Goal: Obtain resource: Obtain resource

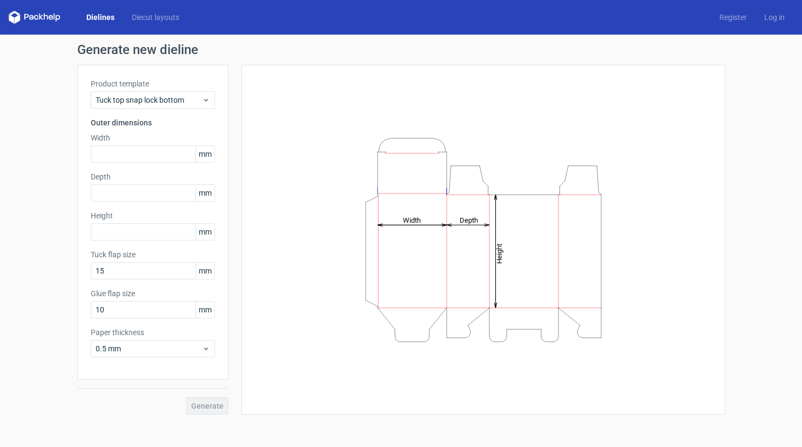
click at [783, 161] on div "Generate new dieline Product template Tuck top snap lock bottom Outer dimension…" at bounding box center [401, 229] width 802 height 388
click at [134, 150] on input "text" at bounding box center [153, 153] width 124 height 17
type input "350"
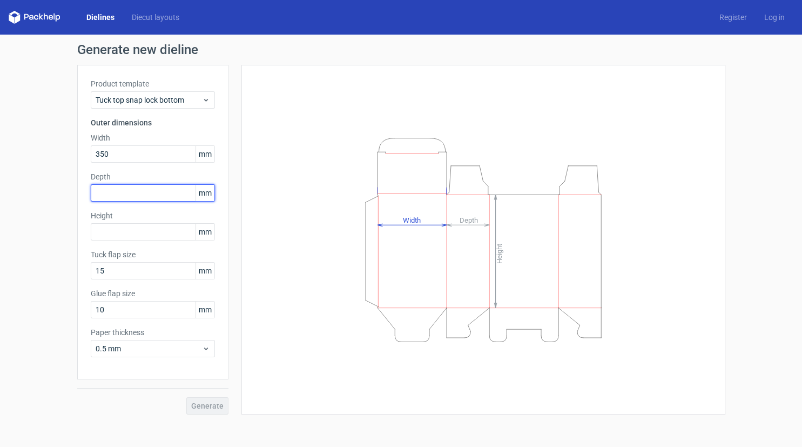
click at [129, 185] on input "text" at bounding box center [153, 192] width 124 height 17
type input "11"
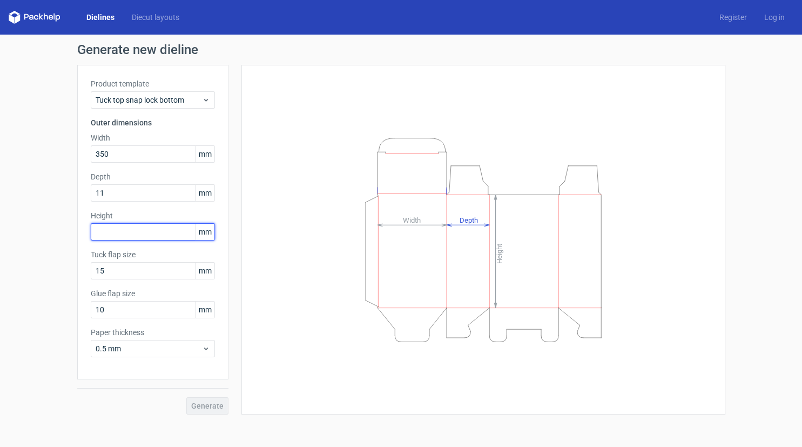
click at [138, 234] on input "text" at bounding box center [153, 231] width 124 height 17
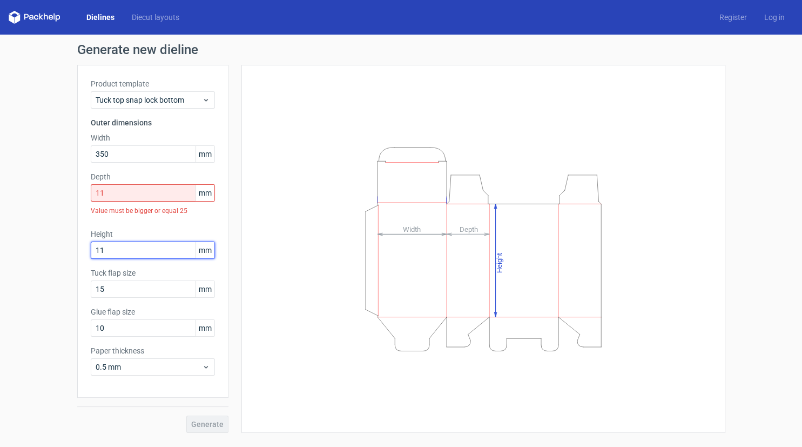
type input "110"
click at [112, 199] on input "11" at bounding box center [153, 192] width 124 height 17
type input "110"
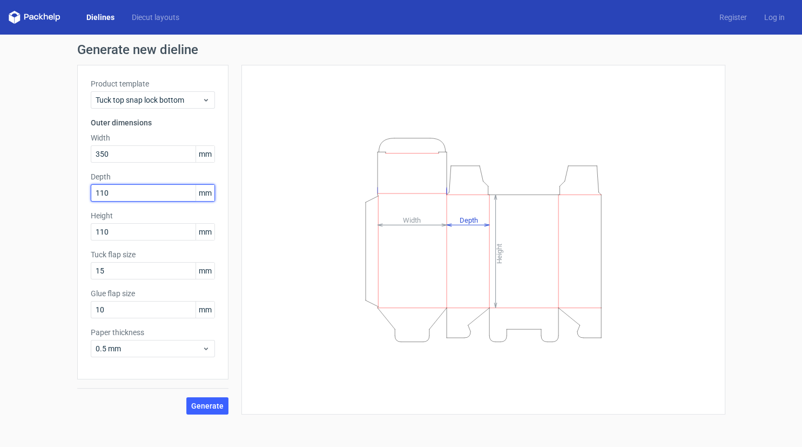
click at [186, 397] on button "Generate" at bounding box center [207, 405] width 42 height 17
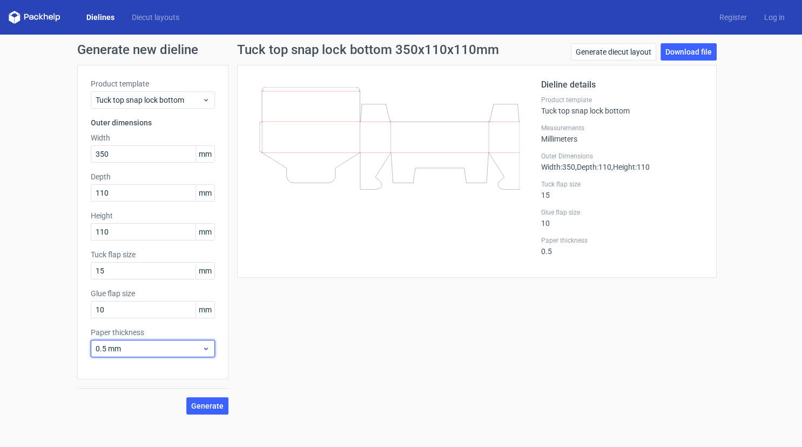
click at [209, 352] on icon at bounding box center [206, 348] width 8 height 9
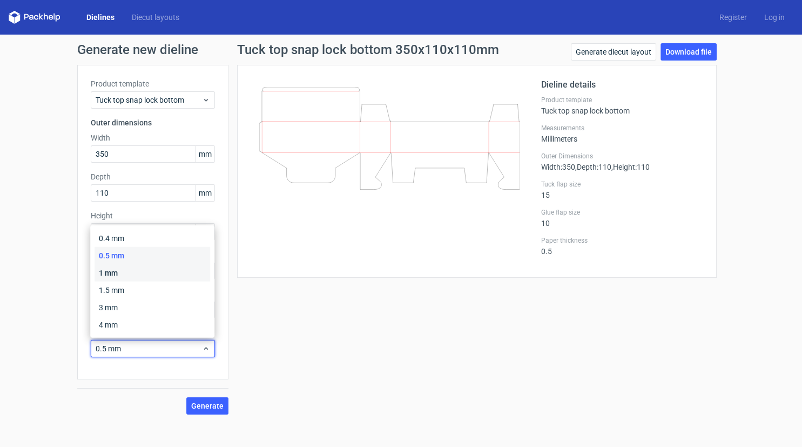
click at [111, 273] on div "1 mm" at bounding box center [153, 272] width 116 height 17
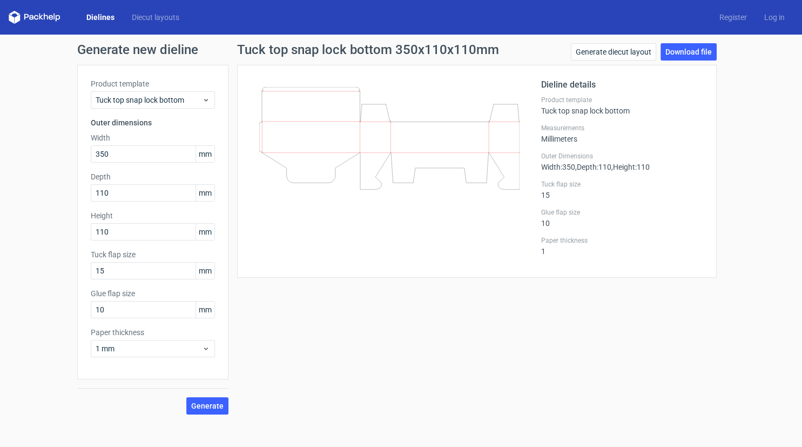
click at [333, 258] on div at bounding box center [396, 171] width 291 height 186
click at [682, 53] on link "Download file" at bounding box center [689, 51] width 56 height 17
click at [618, 56] on link "Generate diecut layout" at bounding box center [613, 51] width 85 height 17
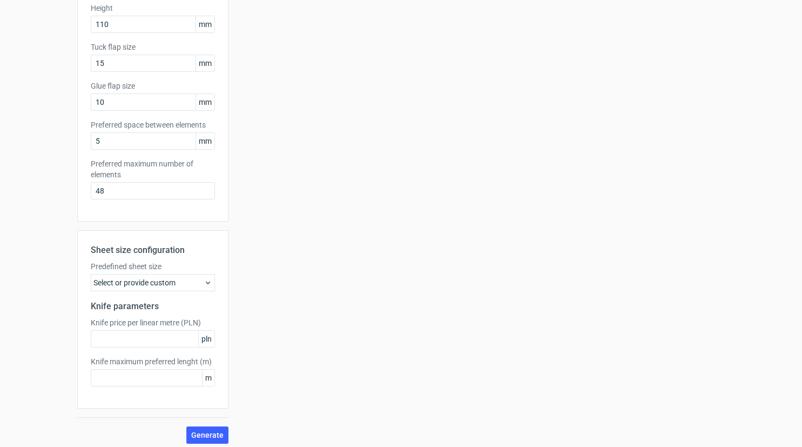
scroll to position [212, 0]
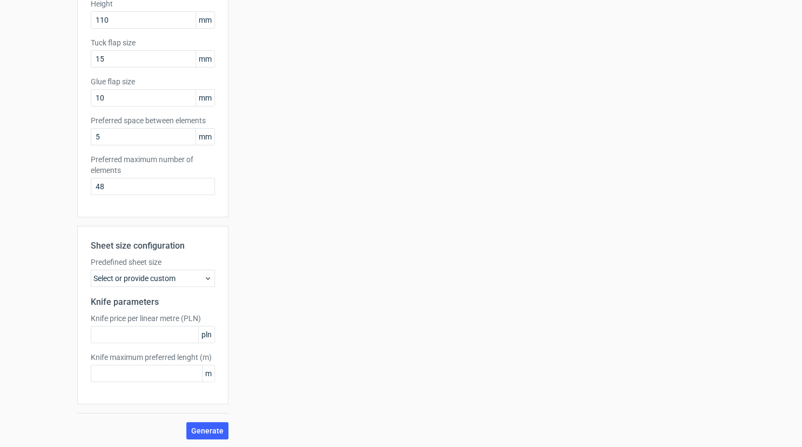
click at [192, 281] on div "Select or provide custom" at bounding box center [153, 278] width 124 height 17
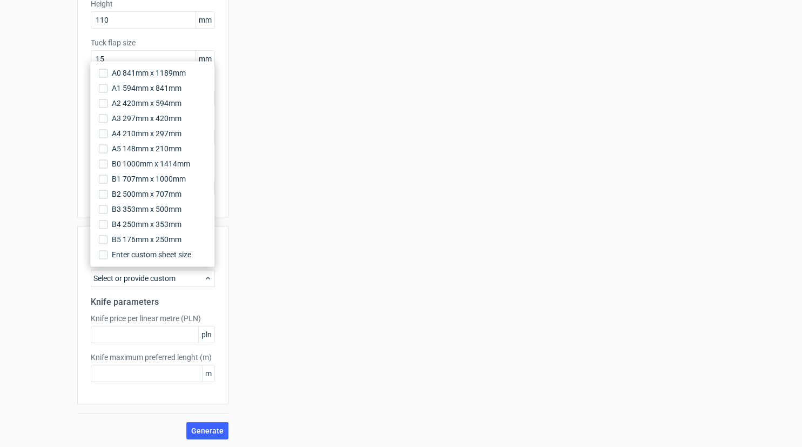
click at [394, 131] on div "Your diecut layouts will be listed here once you generate them Height Depth Wid…" at bounding box center [477, 146] width 497 height 586
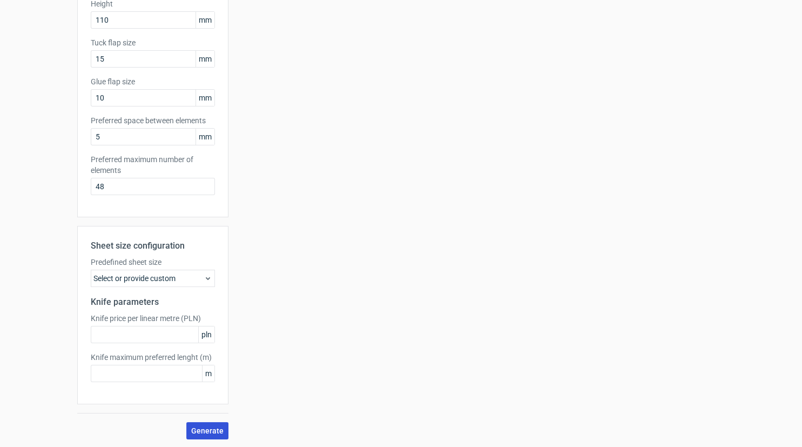
click at [219, 431] on span "Generate" at bounding box center [207, 431] width 32 height 8
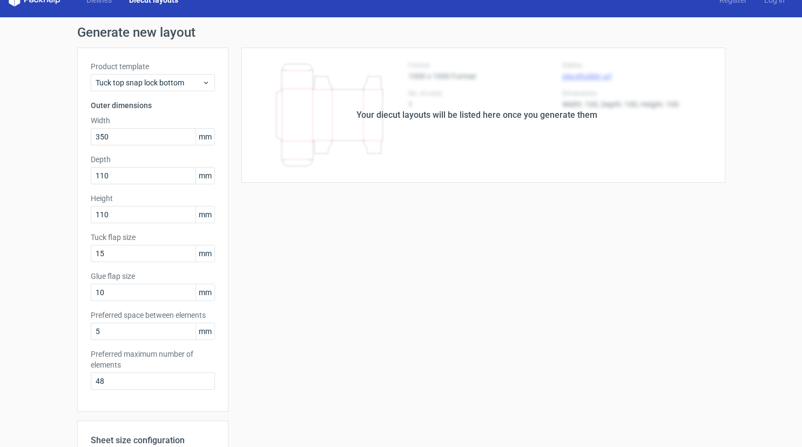
scroll to position [0, 0]
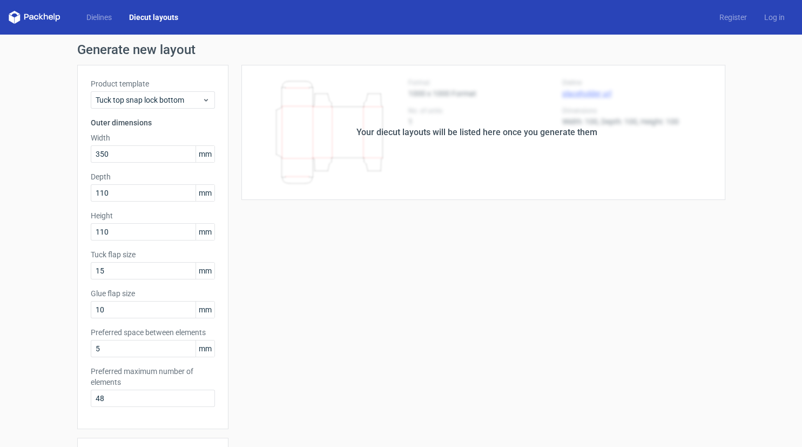
click at [587, 107] on div "Your diecut layouts will be listed here once you generate them" at bounding box center [477, 132] width 497 height 135
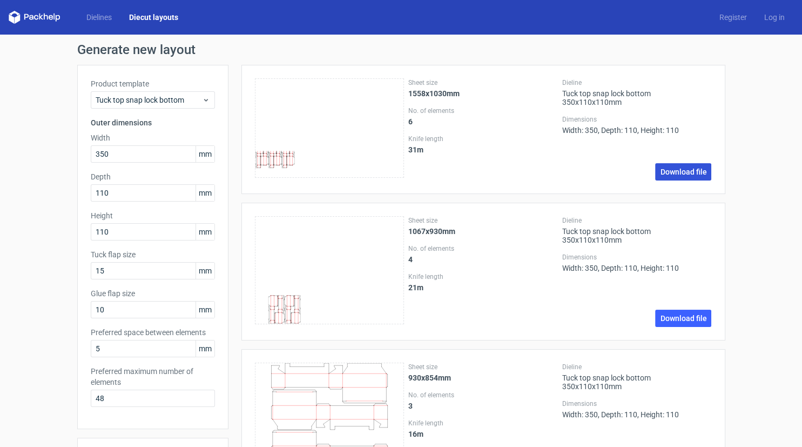
click at [669, 167] on link "Download file" at bounding box center [683, 171] width 56 height 17
click at [671, 316] on link "Download file" at bounding box center [683, 318] width 56 height 17
click at [204, 96] on icon at bounding box center [206, 100] width 8 height 9
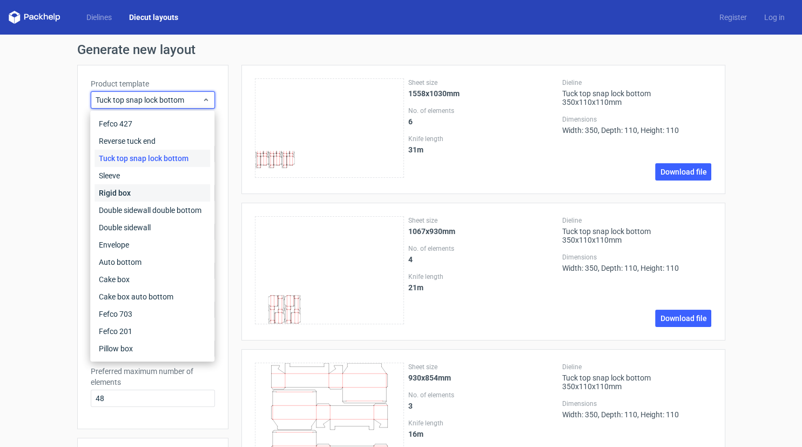
click at [144, 197] on div "Rigid box" at bounding box center [153, 192] width 116 height 17
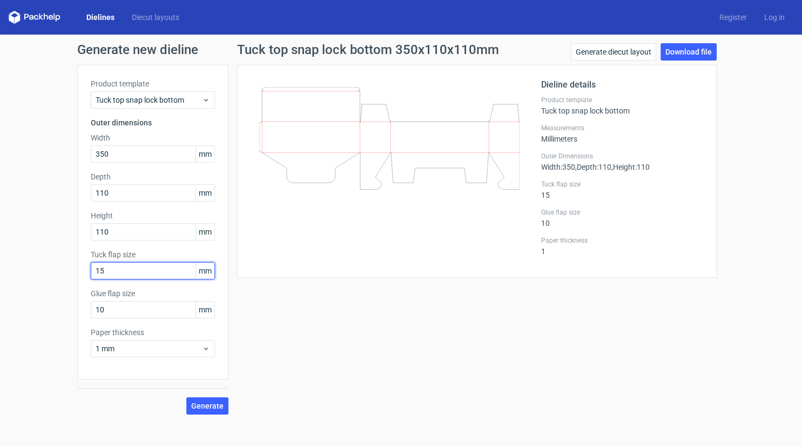
click at [129, 269] on input "15" at bounding box center [153, 270] width 124 height 17
click at [186, 397] on button "Generate" at bounding box center [207, 405] width 42 height 17
type input "15"
click at [186, 397] on button "Generate" at bounding box center [207, 405] width 42 height 17
click at [120, 299] on div "Glue flap size 10 mm" at bounding box center [153, 303] width 124 height 30
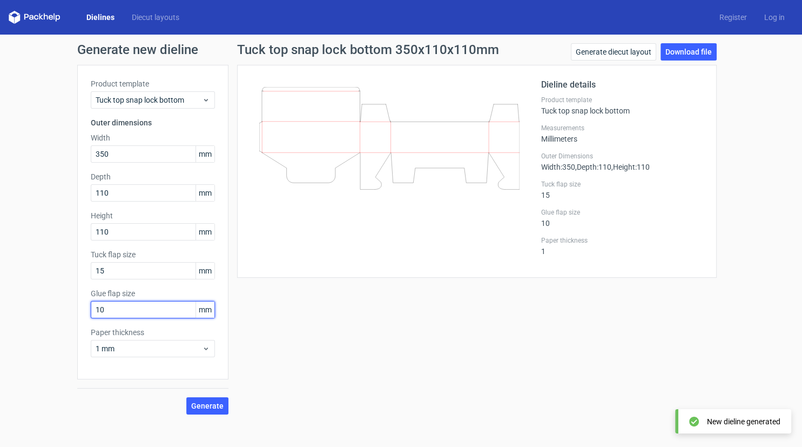
click at [152, 314] on input "10" at bounding box center [153, 309] width 124 height 17
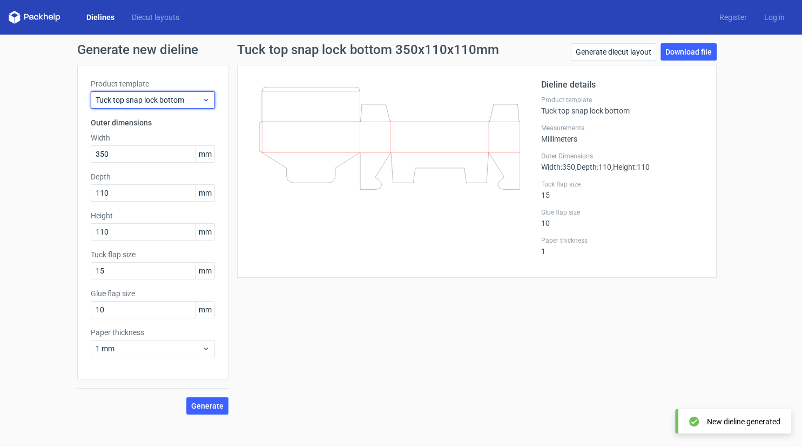
click at [212, 98] on div "Tuck top snap lock bottom" at bounding box center [153, 99] width 124 height 17
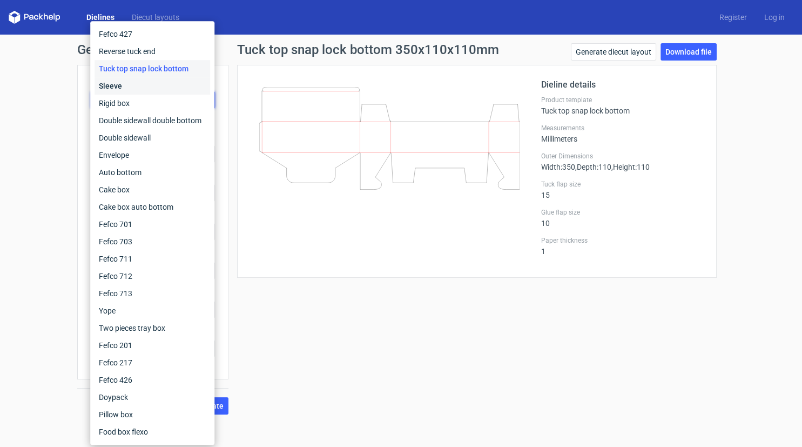
click at [157, 85] on div "Sleeve" at bounding box center [153, 85] width 116 height 17
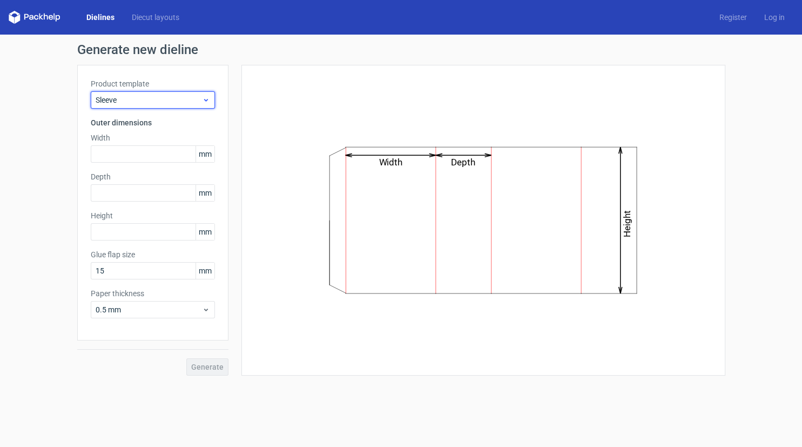
click at [175, 98] on span "Sleeve" at bounding box center [149, 100] width 106 height 11
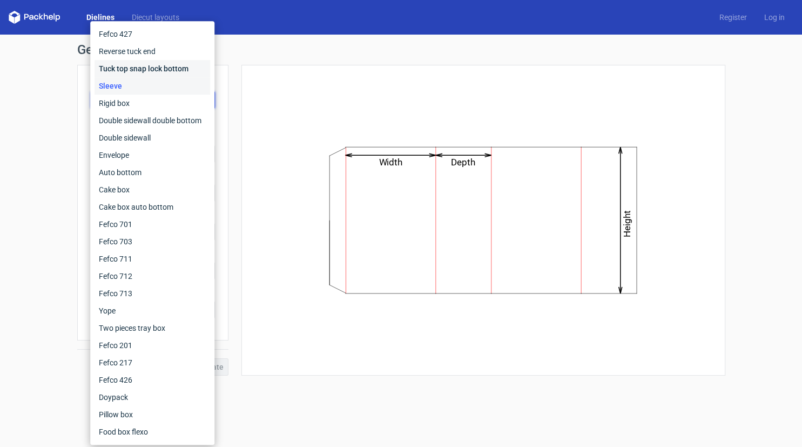
click at [125, 67] on div "Tuck top snap lock bottom" at bounding box center [153, 68] width 116 height 17
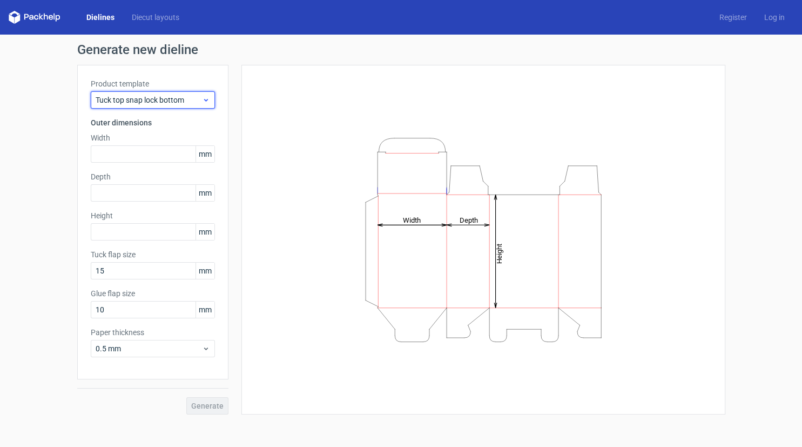
click at [167, 100] on span "Tuck top snap lock bottom" at bounding box center [149, 100] width 106 height 11
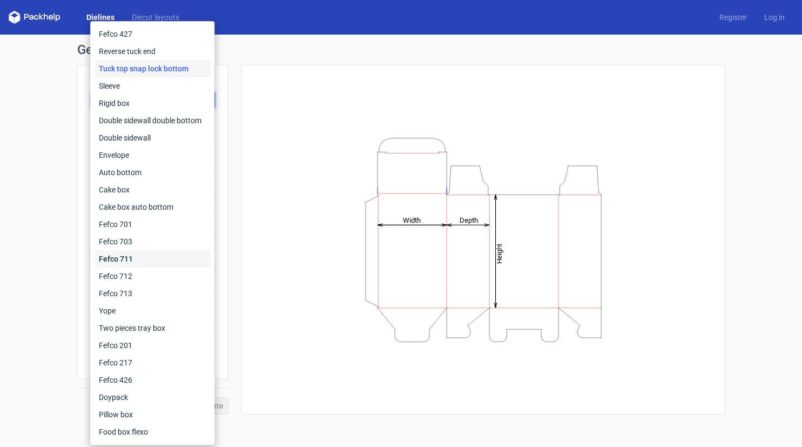
click at [116, 265] on div "Fefco 711" at bounding box center [153, 258] width 116 height 17
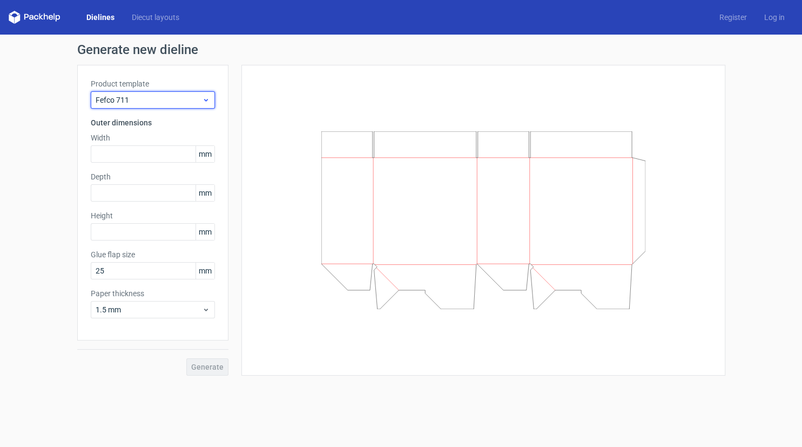
click at [206, 102] on icon at bounding box center [206, 100] width 8 height 9
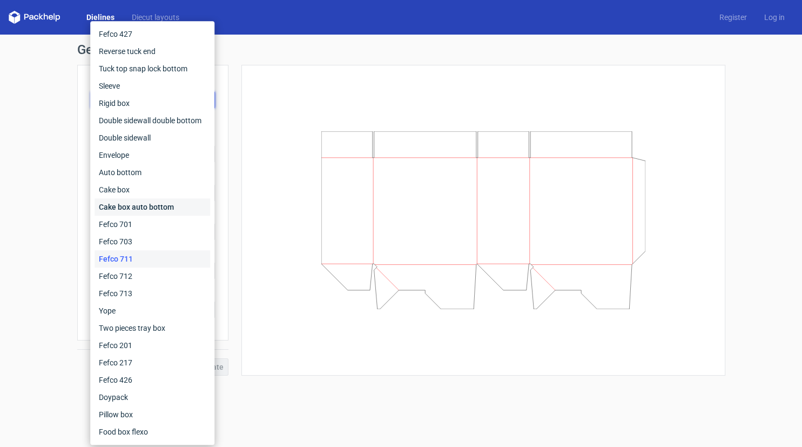
click at [157, 204] on div "Cake box auto bottom" at bounding box center [153, 206] width 116 height 17
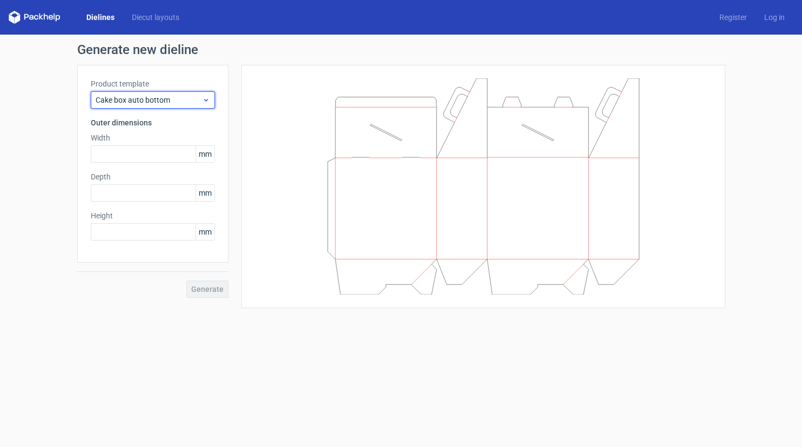
click at [184, 100] on span "Cake box auto bottom" at bounding box center [149, 100] width 106 height 11
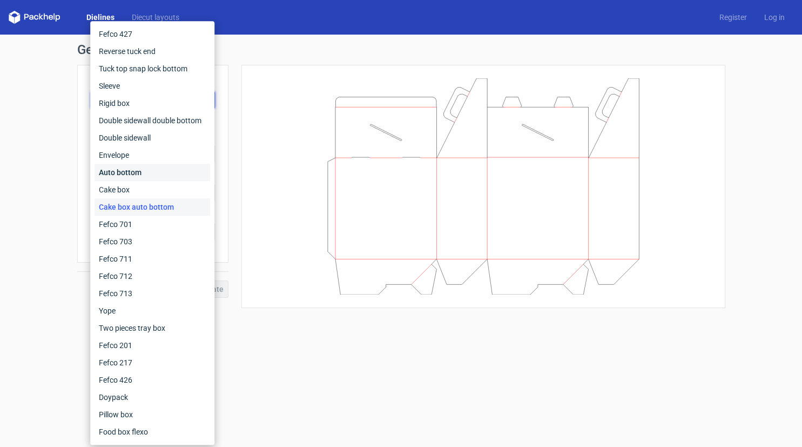
click at [149, 179] on div "Auto bottom" at bounding box center [153, 172] width 116 height 17
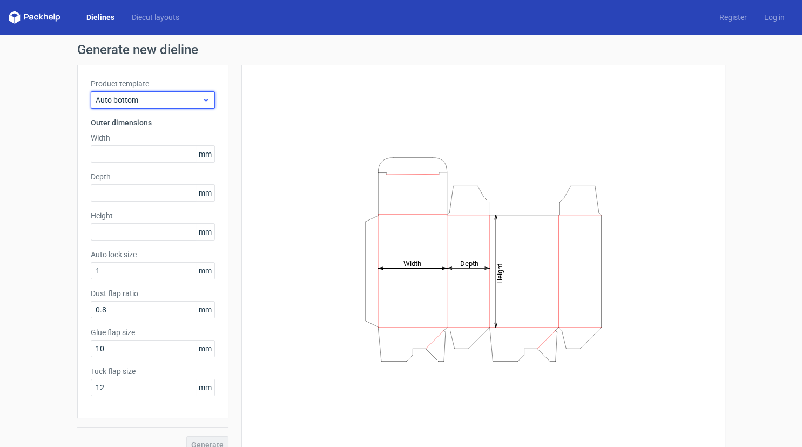
click at [199, 99] on span "Auto bottom" at bounding box center [149, 100] width 106 height 11
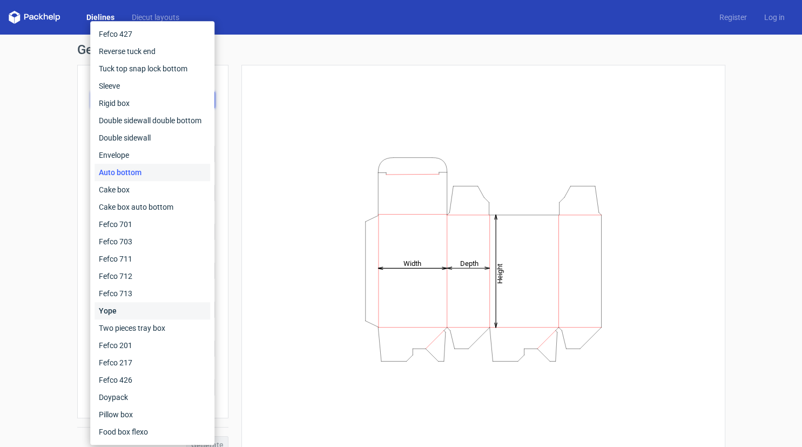
click at [147, 319] on div "Yope" at bounding box center [153, 310] width 116 height 17
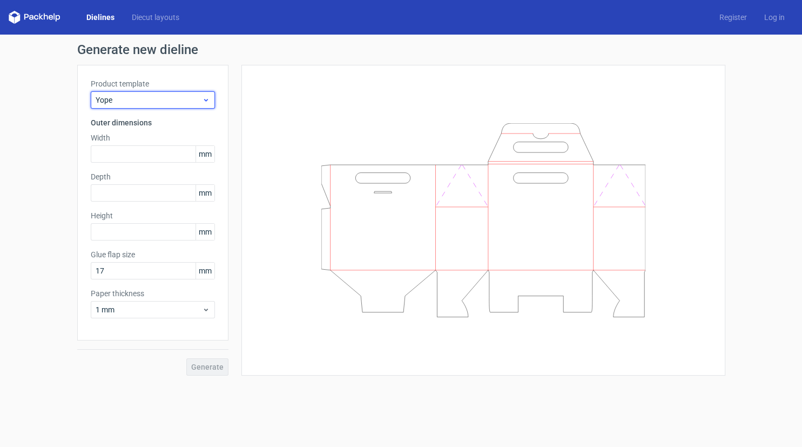
click at [204, 100] on icon at bounding box center [206, 100] width 8 height 9
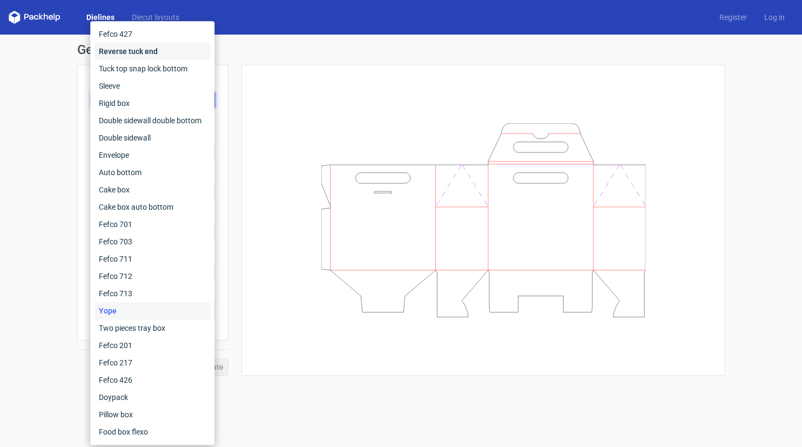
click at [136, 49] on div "Reverse tuck end" at bounding box center [153, 51] width 116 height 17
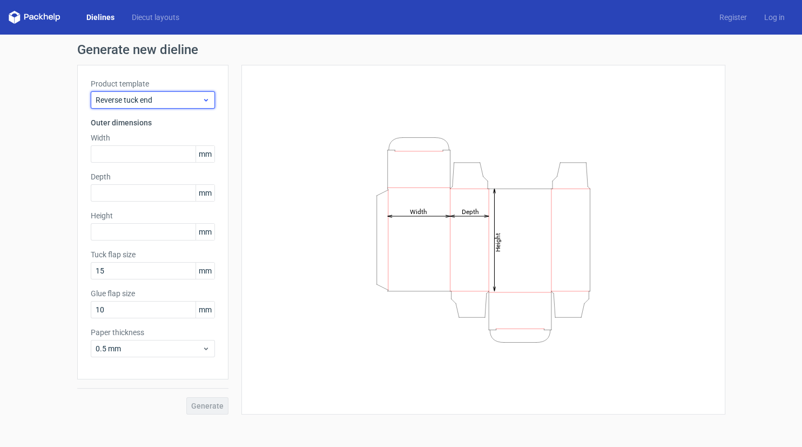
click at [204, 102] on icon at bounding box center [206, 100] width 8 height 9
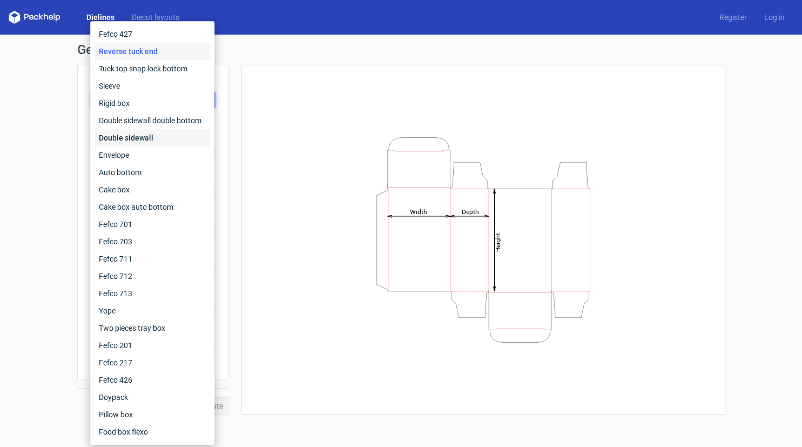
click at [128, 135] on div "Double sidewall" at bounding box center [153, 137] width 116 height 17
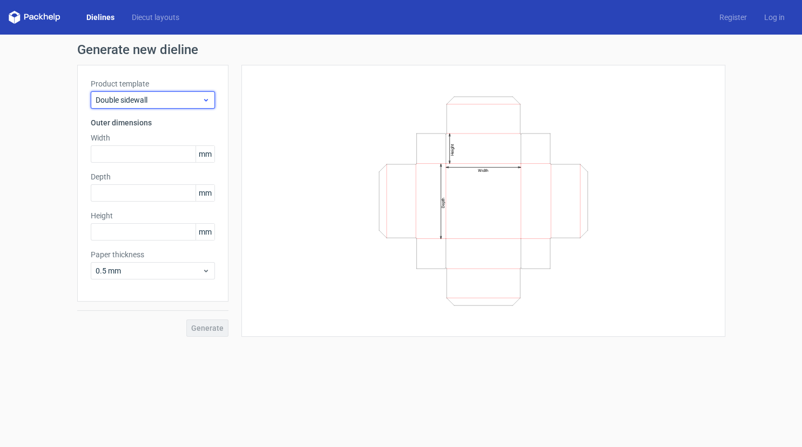
click at [202, 95] on span "Double sidewall" at bounding box center [149, 100] width 106 height 11
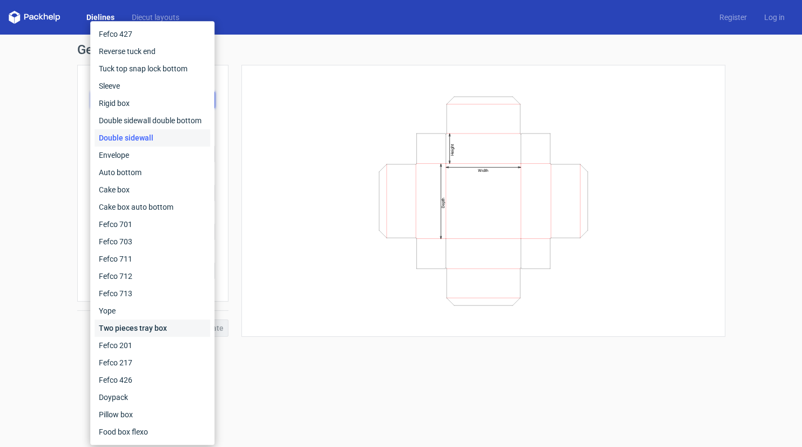
click at [148, 330] on div "Two pieces tray box" at bounding box center [153, 327] width 116 height 17
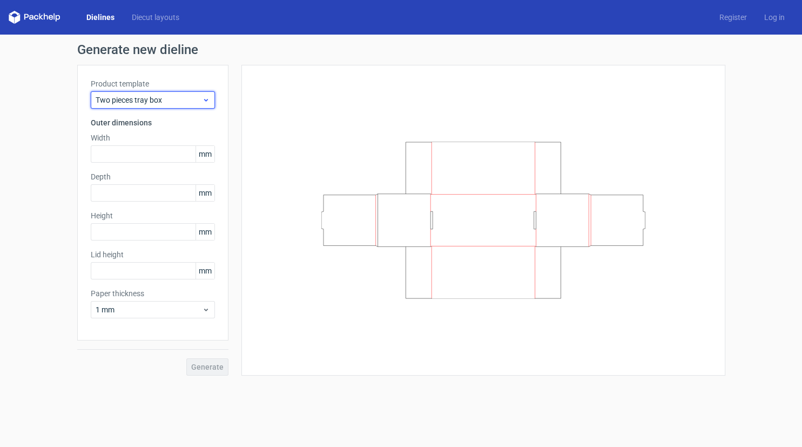
click at [204, 104] on icon at bounding box center [206, 100] width 8 height 9
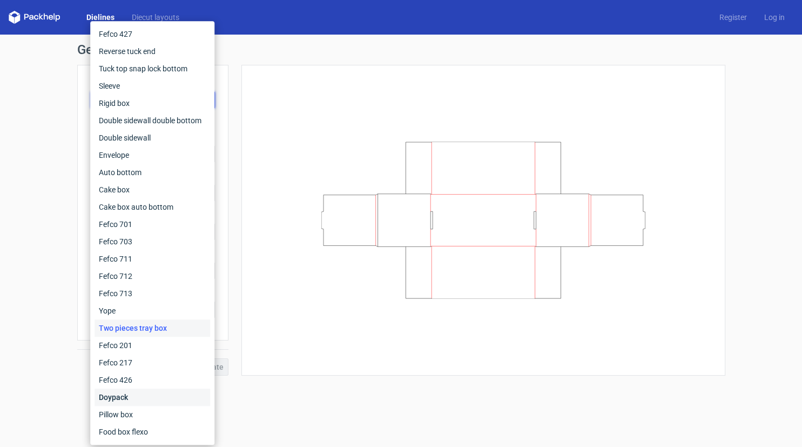
click at [144, 401] on div "Doypack" at bounding box center [153, 396] width 116 height 17
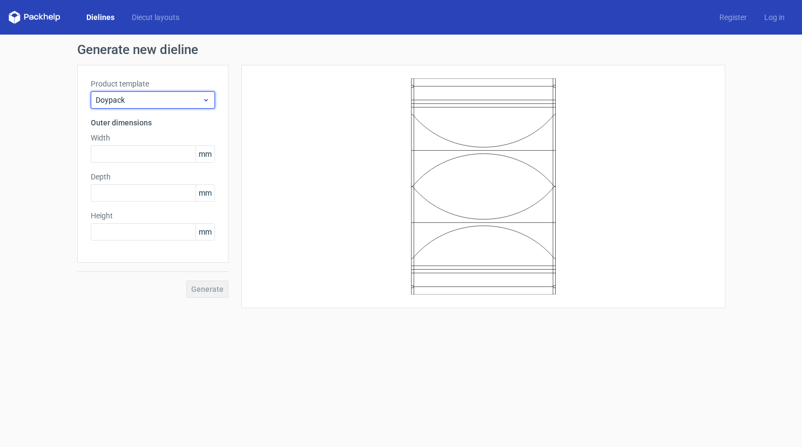
click at [207, 100] on use at bounding box center [206, 100] width 4 height 3
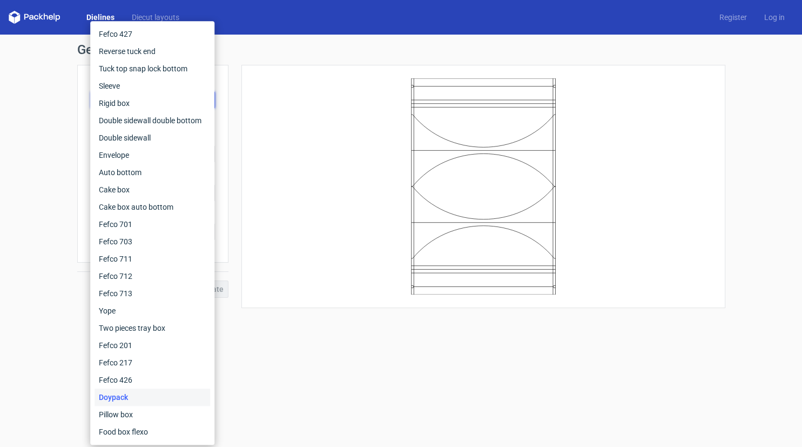
click at [267, 31] on div "Dielines Diecut layouts Register Log in" at bounding box center [401, 17] width 802 height 35
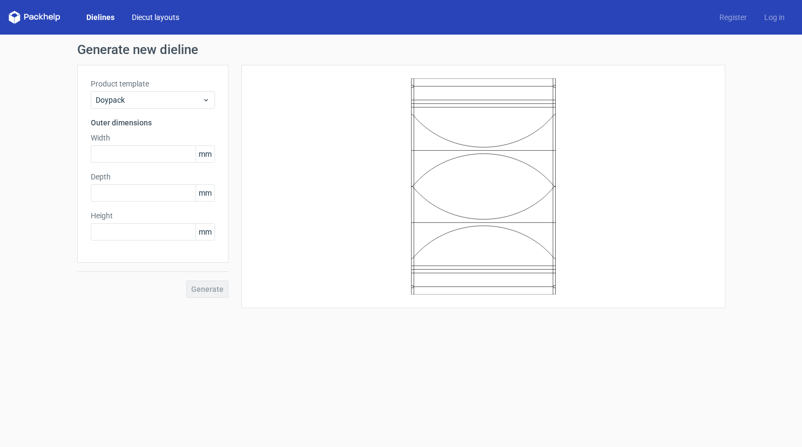
click at [146, 16] on link "Diecut layouts" at bounding box center [155, 17] width 65 height 11
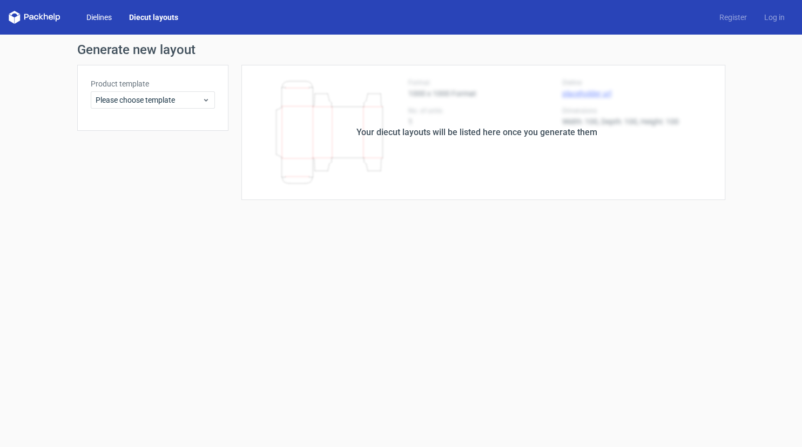
click at [94, 12] on link "Dielines" at bounding box center [99, 17] width 43 height 11
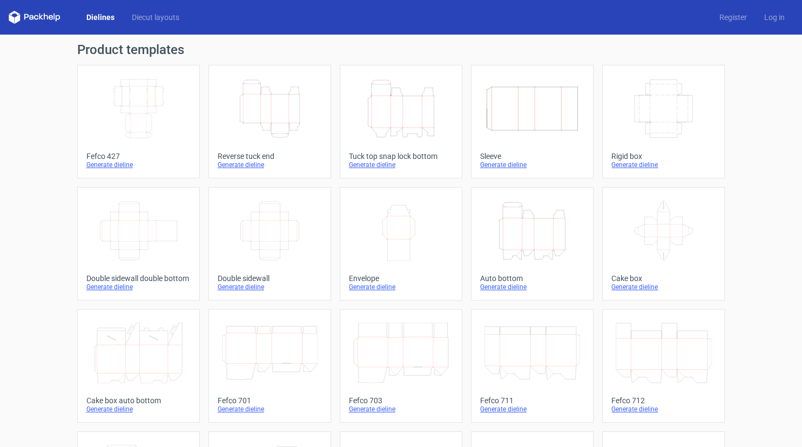
click at [383, 162] on div "Generate dieline" at bounding box center [401, 164] width 104 height 9
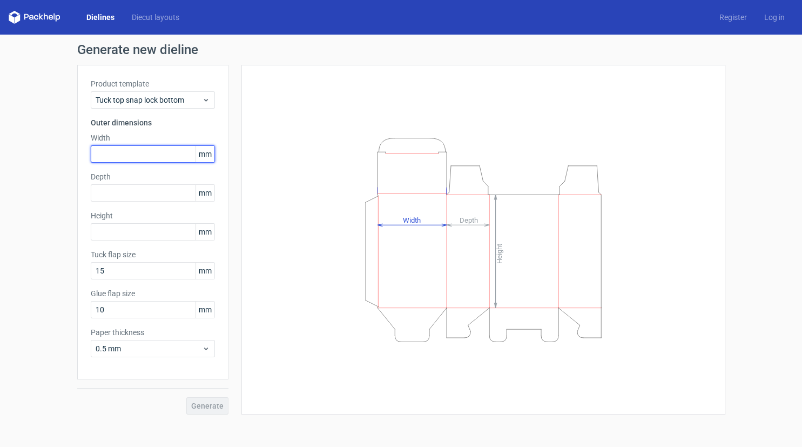
click at [155, 160] on input "text" at bounding box center [153, 153] width 124 height 17
type input "350"
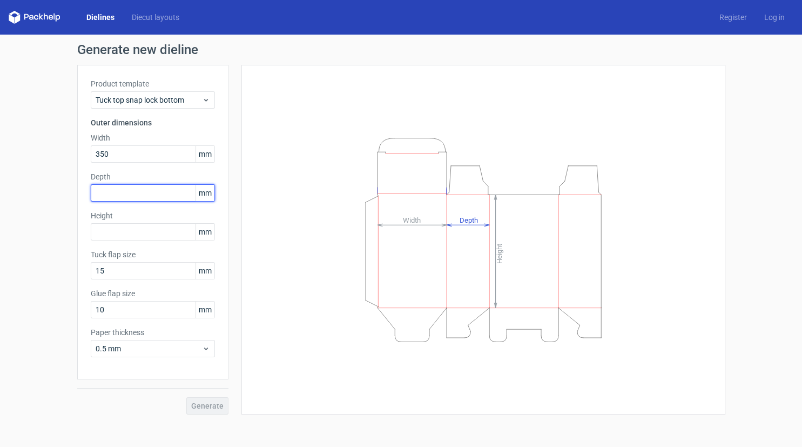
click at [139, 194] on input "text" at bounding box center [153, 192] width 124 height 17
type input "110"
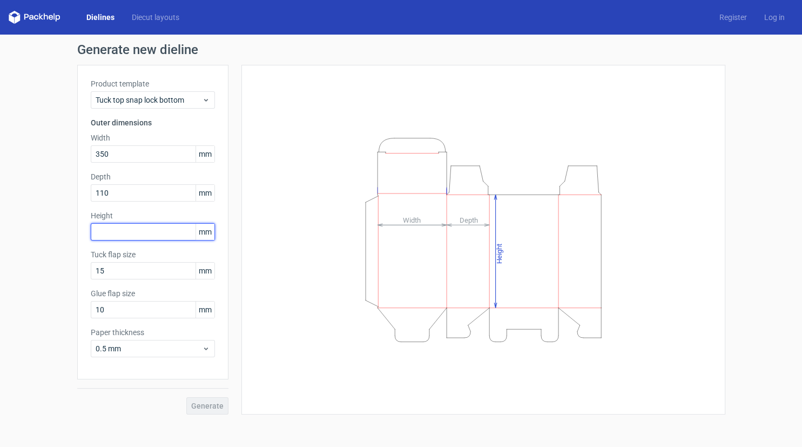
click at [127, 231] on input "text" at bounding box center [153, 231] width 124 height 17
type input "110"
click at [193, 409] on span "Generate" at bounding box center [207, 406] width 32 height 8
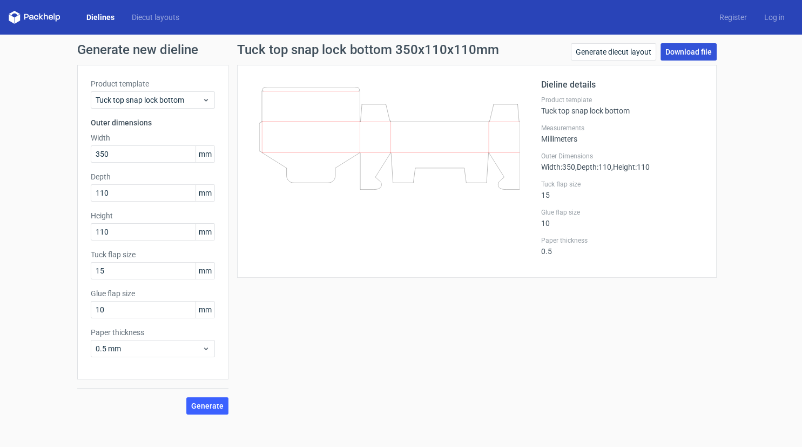
click at [692, 52] on link "Download file" at bounding box center [689, 51] width 56 height 17
click at [688, 52] on link "Download file" at bounding box center [689, 51] width 56 height 17
click at [202, 411] on button "Generate" at bounding box center [207, 405] width 42 height 17
click at [625, 55] on link "Generate diecut layout" at bounding box center [613, 51] width 85 height 17
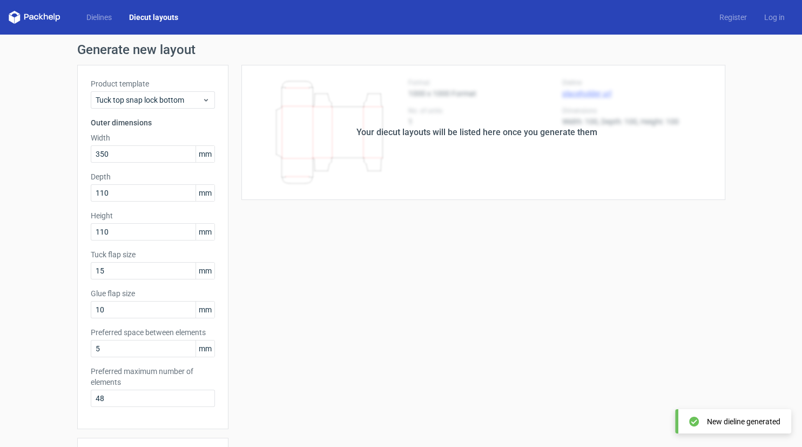
click at [478, 162] on div "Your diecut layouts will be listed here once you generate them" at bounding box center [477, 132] width 497 height 135
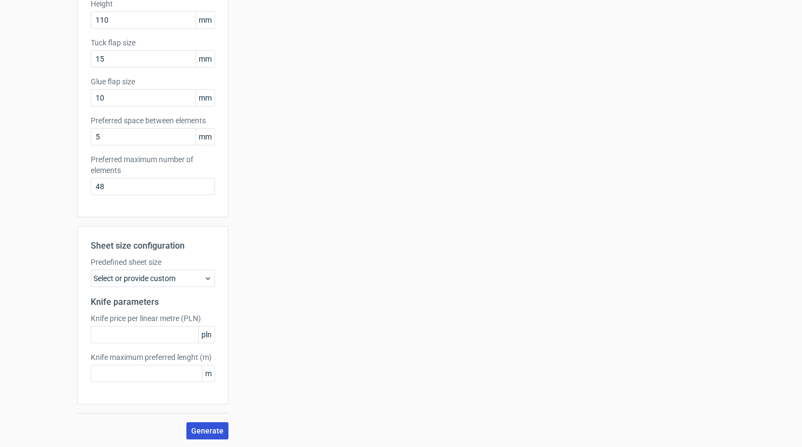
click at [204, 423] on button "Generate" at bounding box center [207, 430] width 42 height 17
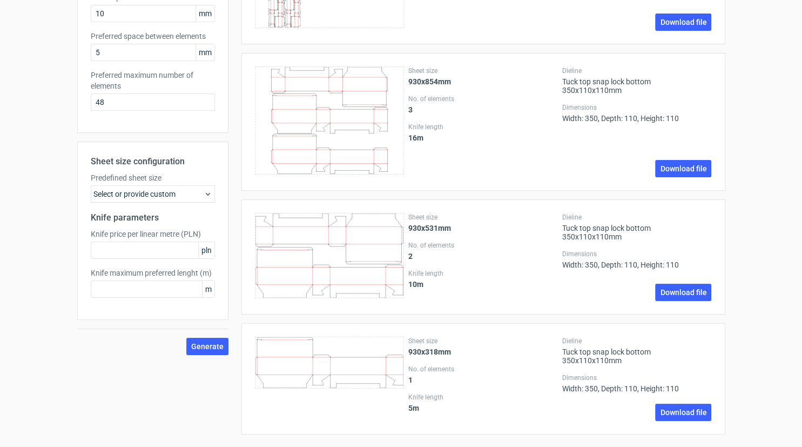
scroll to position [299, 0]
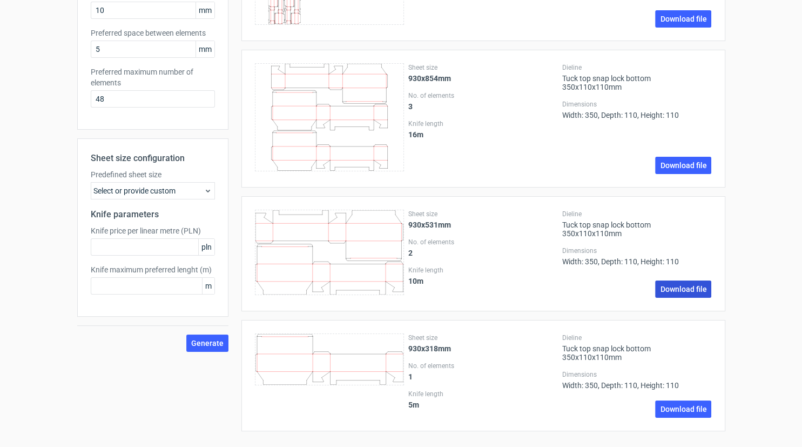
click at [682, 288] on link "Download file" at bounding box center [683, 288] width 56 height 17
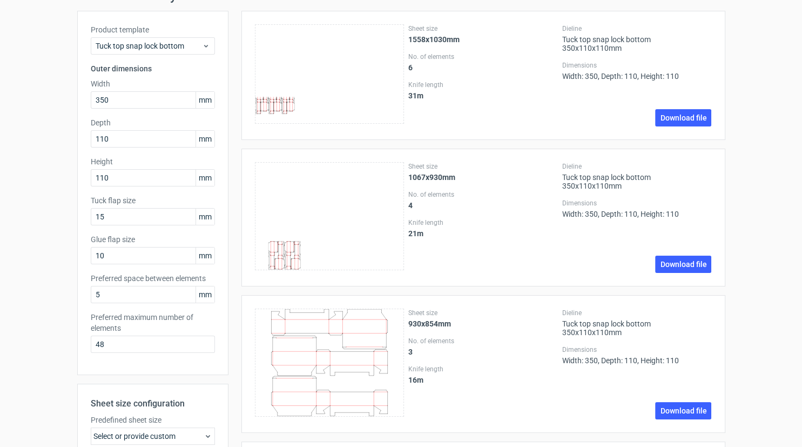
scroll to position [0, 0]
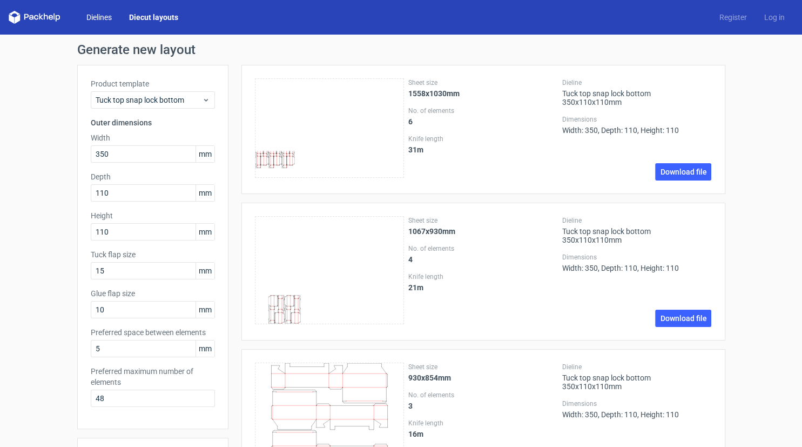
click at [94, 16] on link "Dielines" at bounding box center [99, 17] width 43 height 11
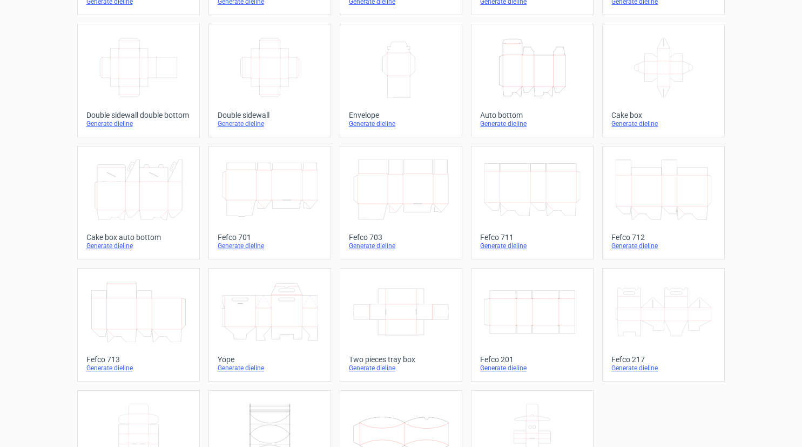
scroll to position [218, 0]
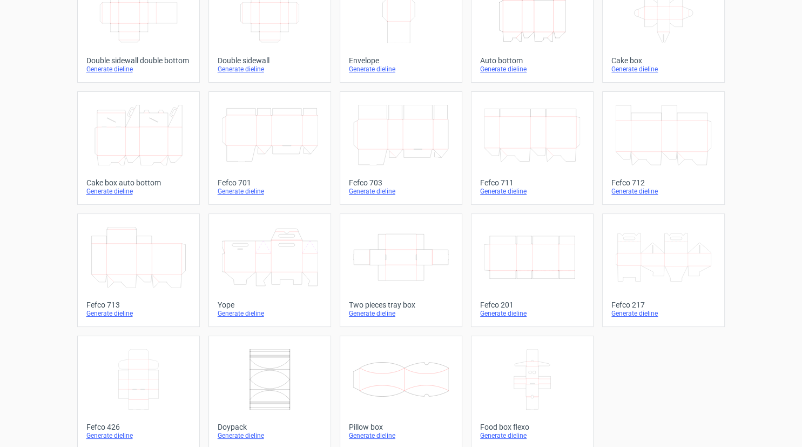
click at [408, 126] on icon at bounding box center [401, 135] width 96 height 61
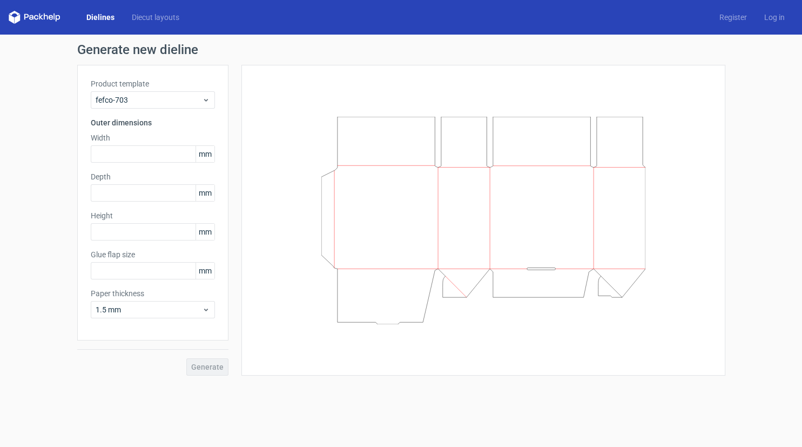
type input "25"
click at [111, 146] on input "text" at bounding box center [153, 153] width 124 height 17
type input "350"
click at [118, 190] on input "text" at bounding box center [153, 192] width 124 height 17
type input "110"
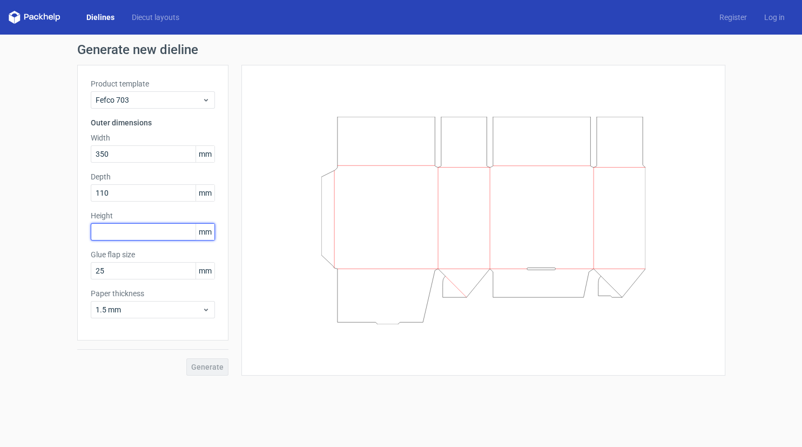
click at [139, 226] on input "text" at bounding box center [153, 231] width 124 height 17
type input "110"
click at [219, 366] on span "Generate" at bounding box center [207, 367] width 32 height 8
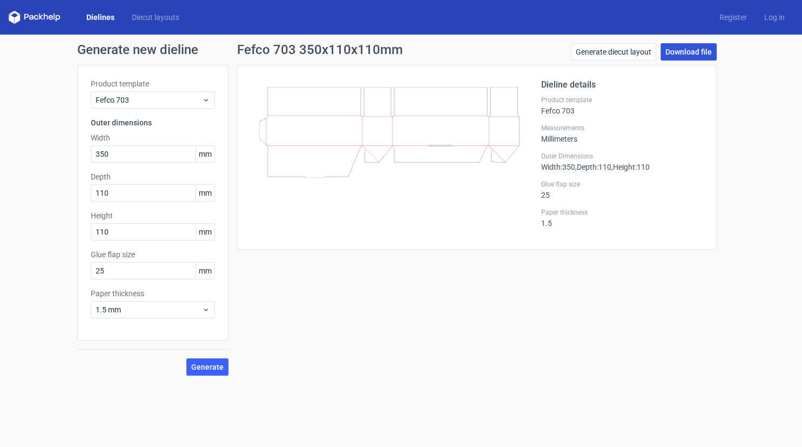
click at [686, 55] on link "Download file" at bounding box center [689, 51] width 56 height 17
click at [627, 51] on link "Generate diecut layout" at bounding box center [613, 51] width 85 height 17
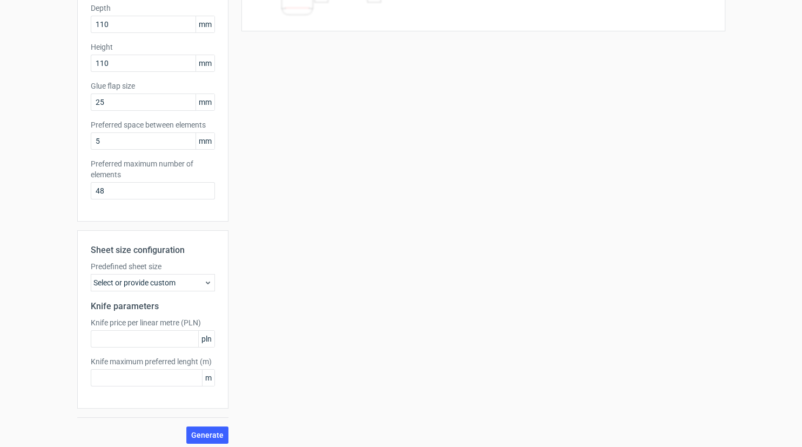
scroll to position [173, 0]
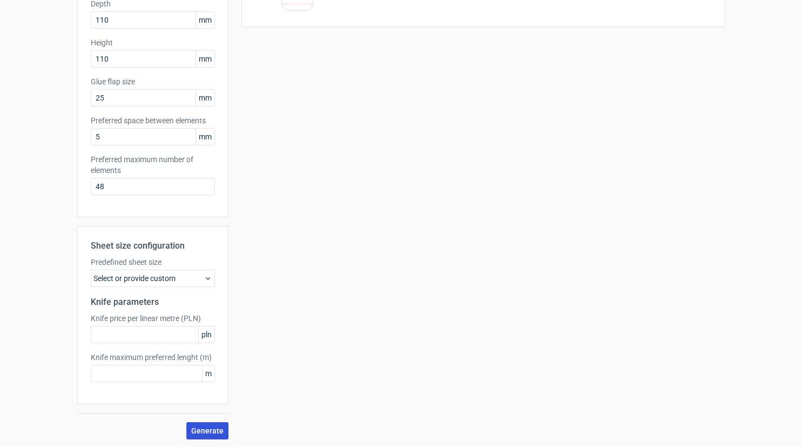
click at [208, 433] on span "Generate" at bounding box center [207, 431] width 32 height 8
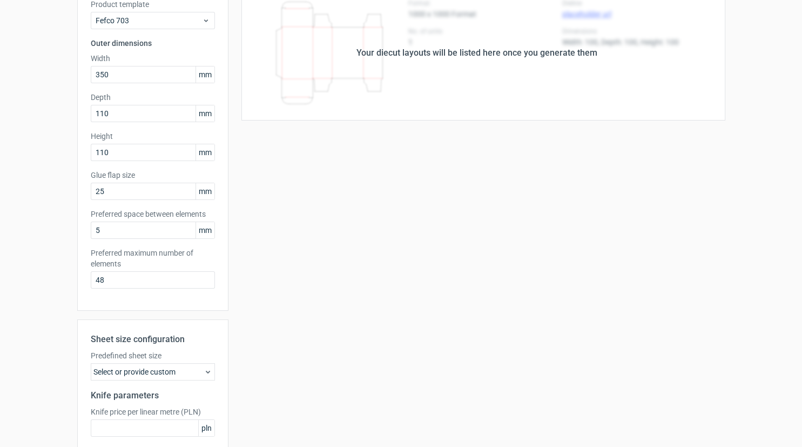
scroll to position [0, 0]
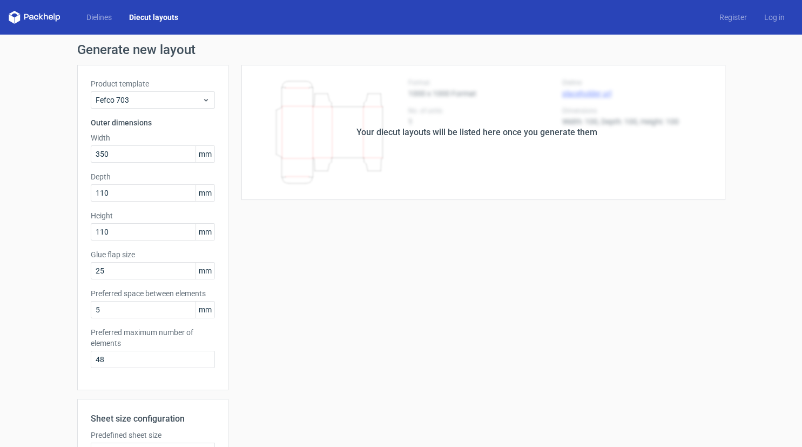
click at [478, 152] on div "Your diecut layouts will be listed here once you generate them" at bounding box center [477, 132] width 497 height 135
drag, startPoint x: 537, startPoint y: 135, endPoint x: 762, endPoint y: 55, distance: 238.8
click at [548, 129] on div "Your diecut layouts will be listed here once you generate them" at bounding box center [477, 132] width 241 height 13
click at [116, 16] on link "Dielines" at bounding box center [99, 17] width 43 height 11
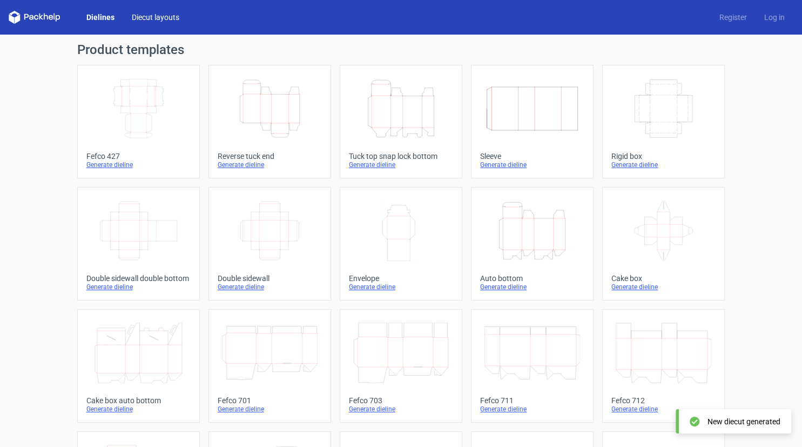
click at [166, 16] on link "Diecut layouts" at bounding box center [155, 17] width 65 height 11
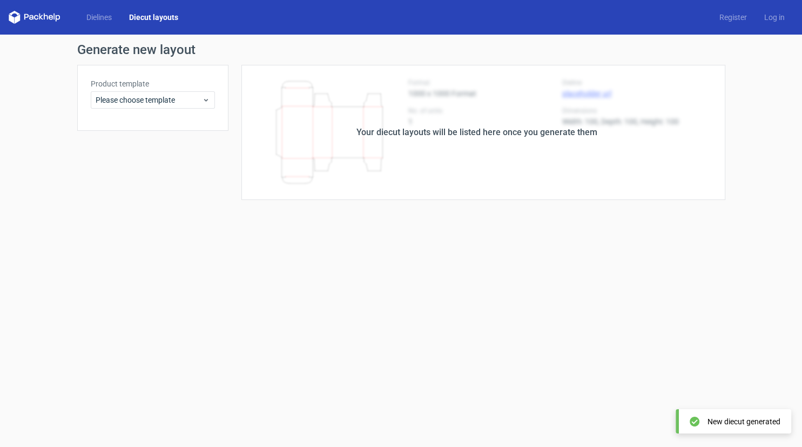
click at [361, 139] on div "Your diecut layouts will be listed here once you generate them" at bounding box center [477, 132] width 497 height 135
drag, startPoint x: 222, startPoint y: 98, endPoint x: 191, endPoint y: 118, distance: 36.3
click at [206, 108] on div "Product template Please choose template" at bounding box center [152, 98] width 151 height 66
click at [208, 98] on icon at bounding box center [206, 100] width 8 height 9
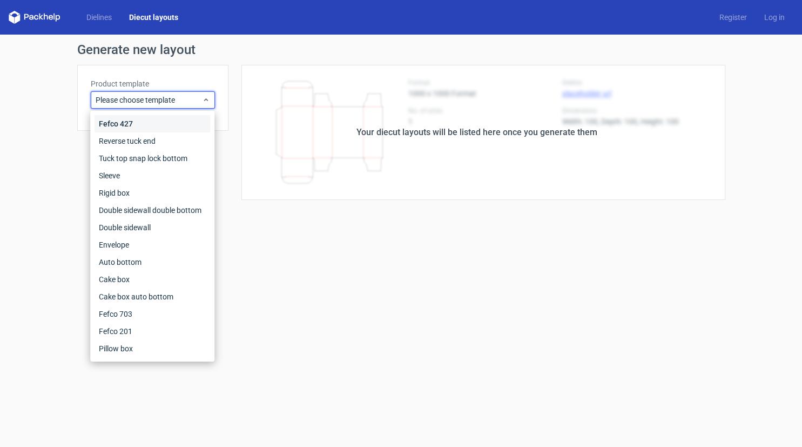
click at [174, 123] on div "Fefco 427" at bounding box center [153, 123] width 116 height 17
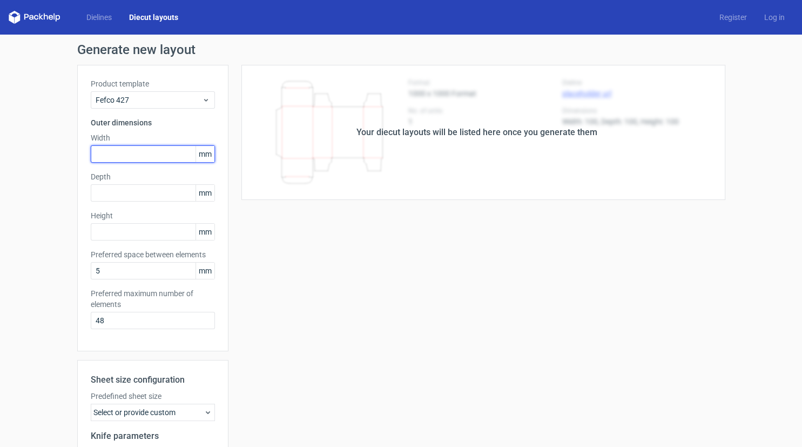
click at [130, 149] on input "text" at bounding box center [153, 153] width 124 height 17
type input "350"
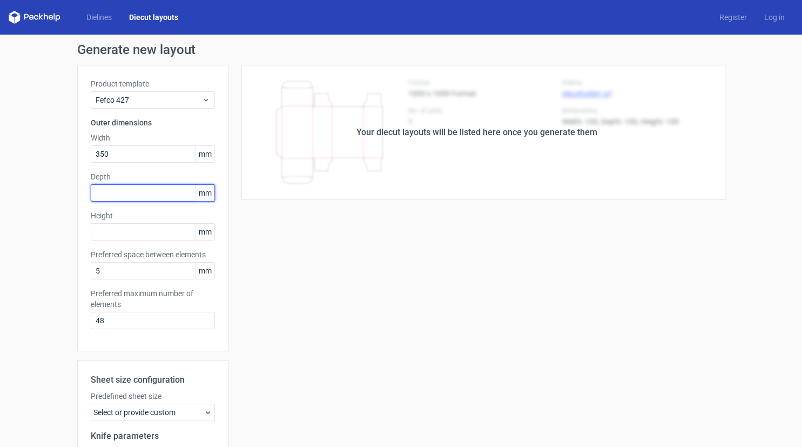
click at [126, 190] on input "text" at bounding box center [153, 192] width 124 height 17
type input "110"
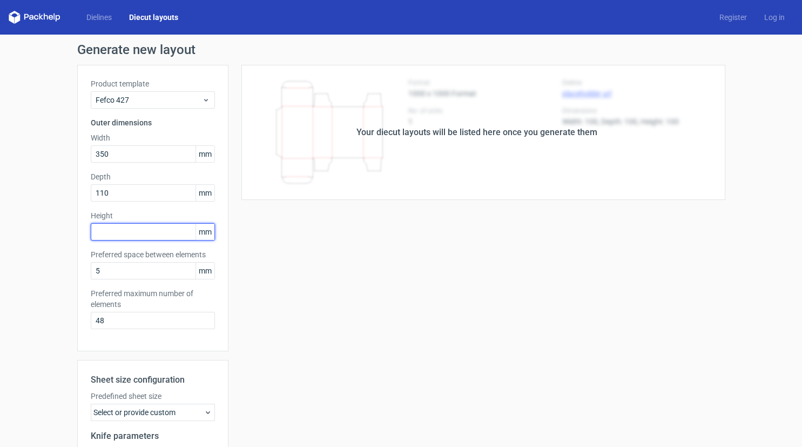
click at [112, 232] on input "text" at bounding box center [153, 231] width 124 height 17
type input "110"
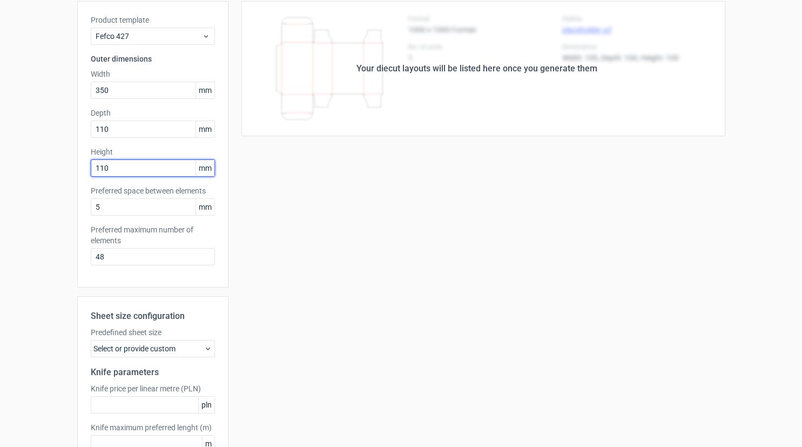
scroll to position [134, 0]
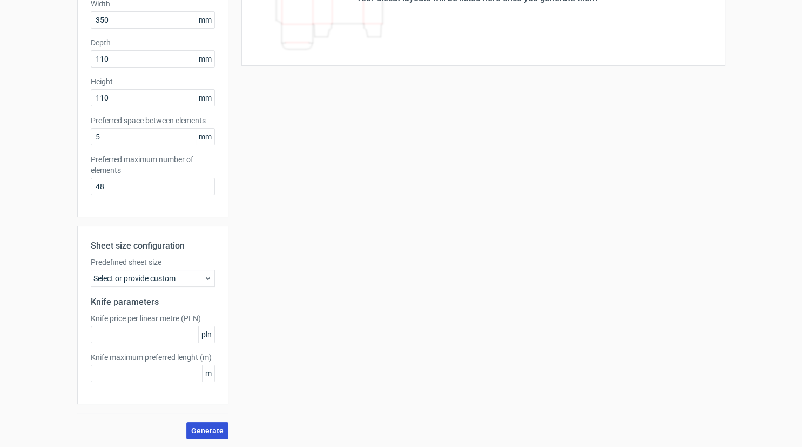
click at [204, 429] on span "Generate" at bounding box center [207, 431] width 32 height 8
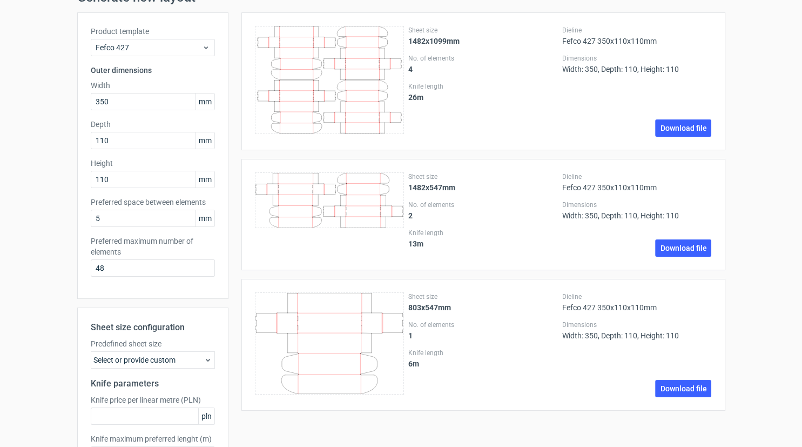
scroll to position [0, 0]
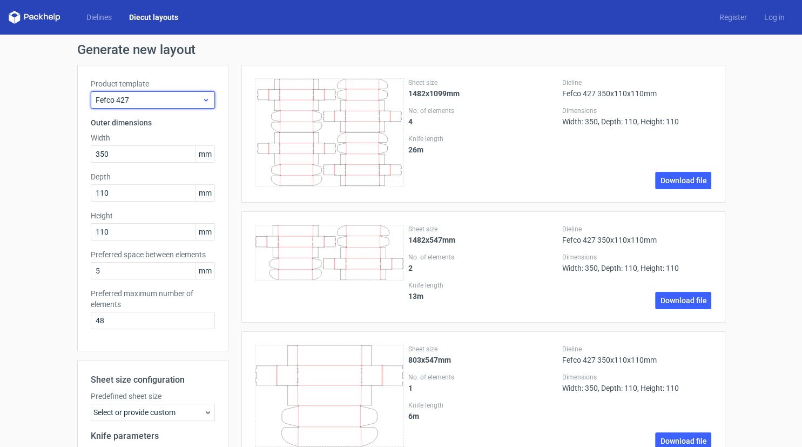
click at [209, 102] on icon at bounding box center [206, 100] width 8 height 9
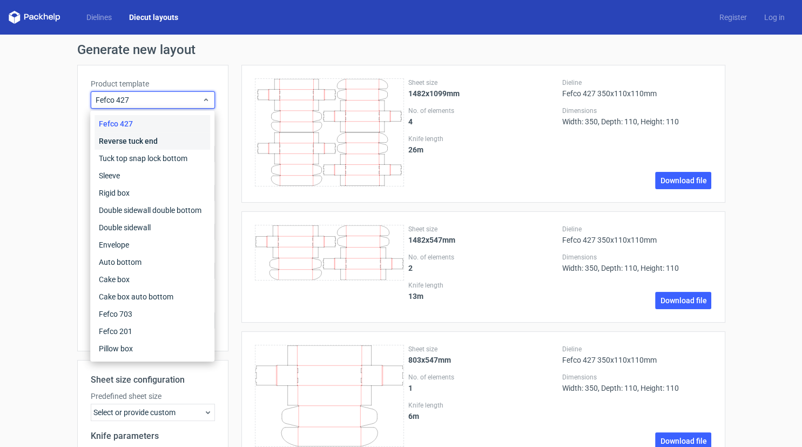
click at [177, 137] on div "Reverse tuck end" at bounding box center [153, 140] width 116 height 17
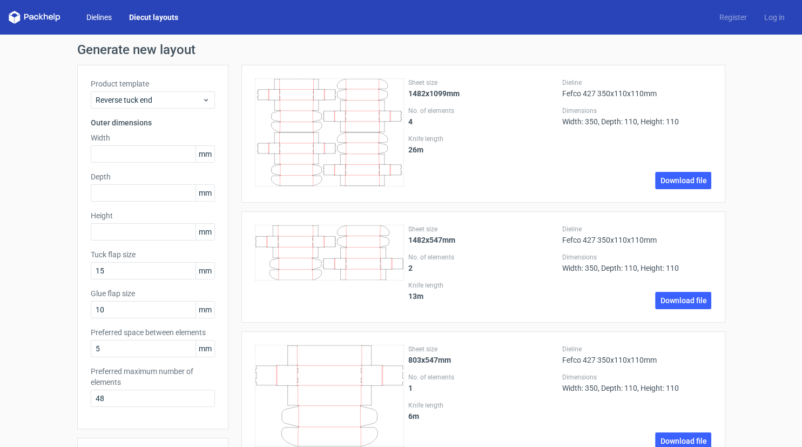
click at [102, 14] on link "Dielines" at bounding box center [99, 17] width 43 height 11
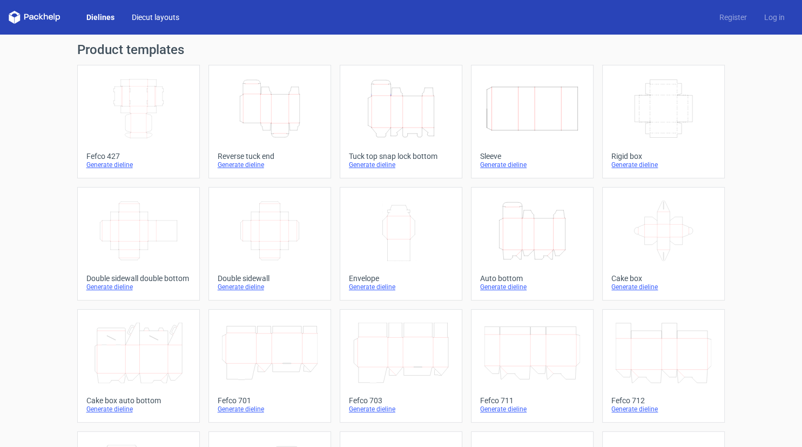
click at [168, 16] on link "Diecut layouts" at bounding box center [155, 17] width 65 height 11
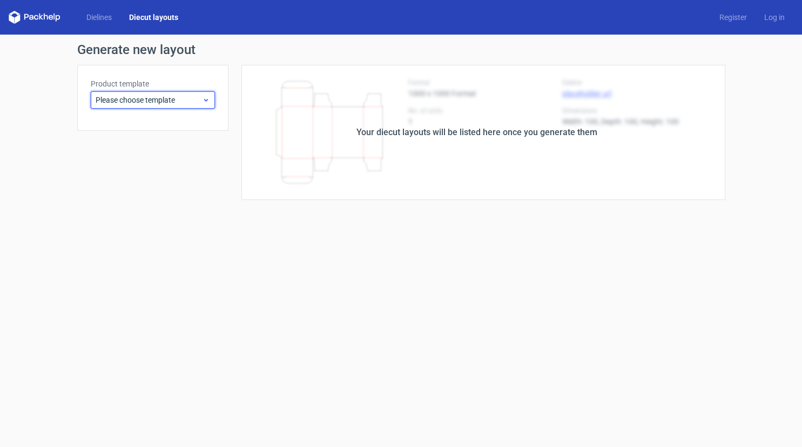
click at [209, 96] on icon at bounding box center [206, 100] width 8 height 9
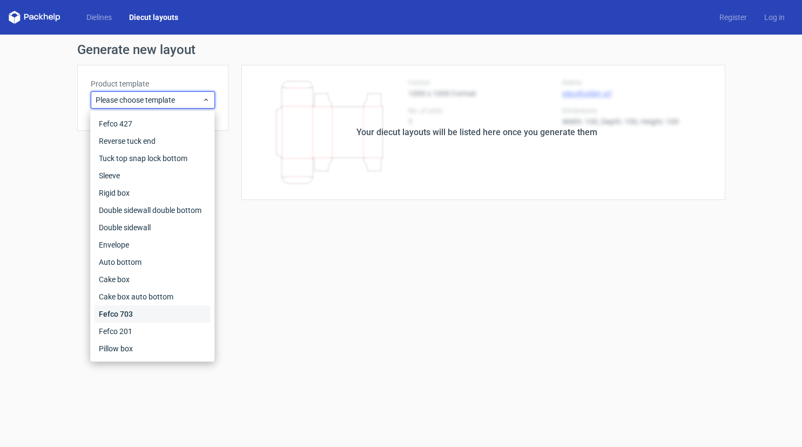
click at [135, 317] on div "Fefco 703" at bounding box center [153, 313] width 116 height 17
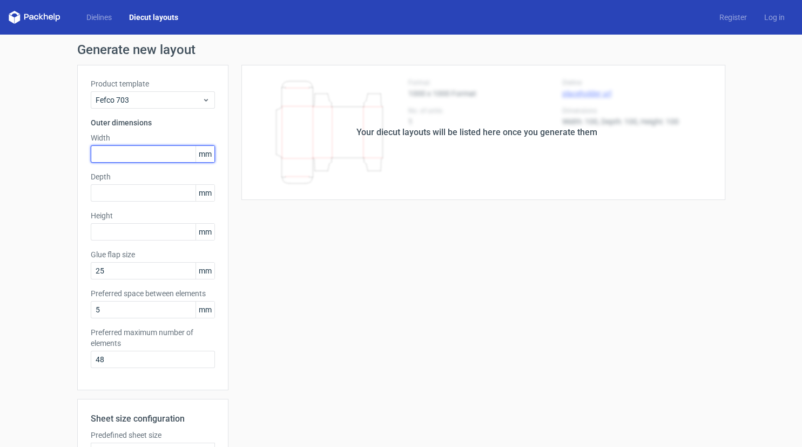
click at [157, 151] on input "text" at bounding box center [153, 153] width 124 height 17
type input "350"
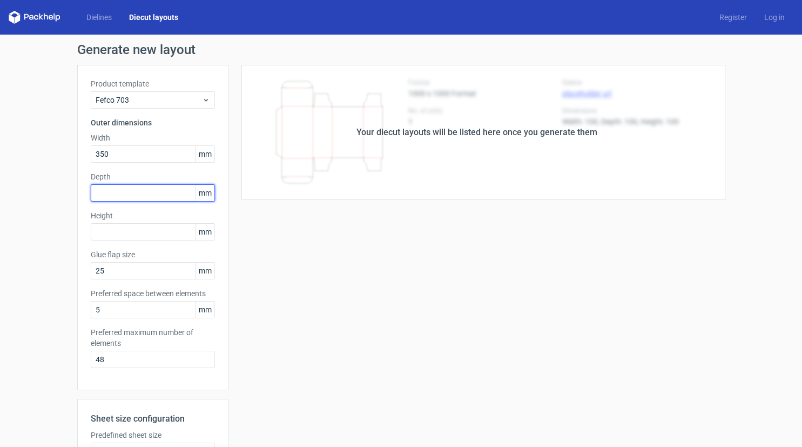
click at [125, 192] on input "text" at bounding box center [153, 192] width 124 height 17
type input "110"
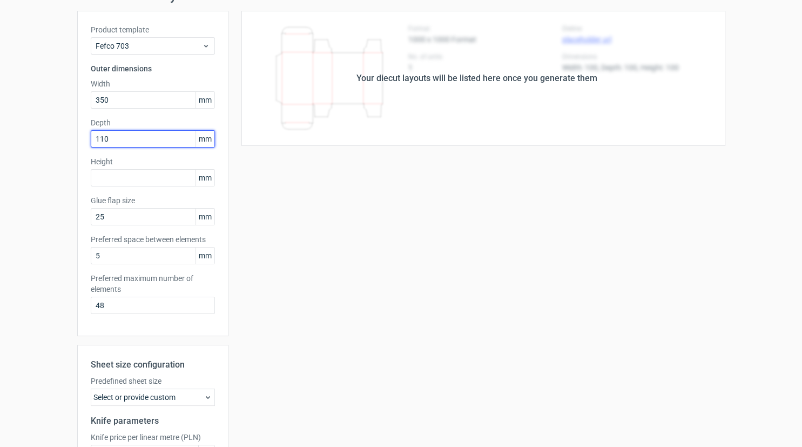
scroll to position [54, 0]
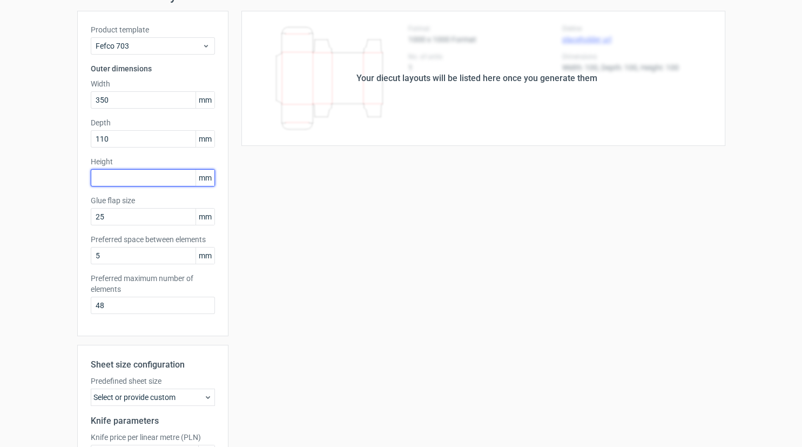
click at [113, 180] on input "text" at bounding box center [153, 177] width 124 height 17
type input "110"
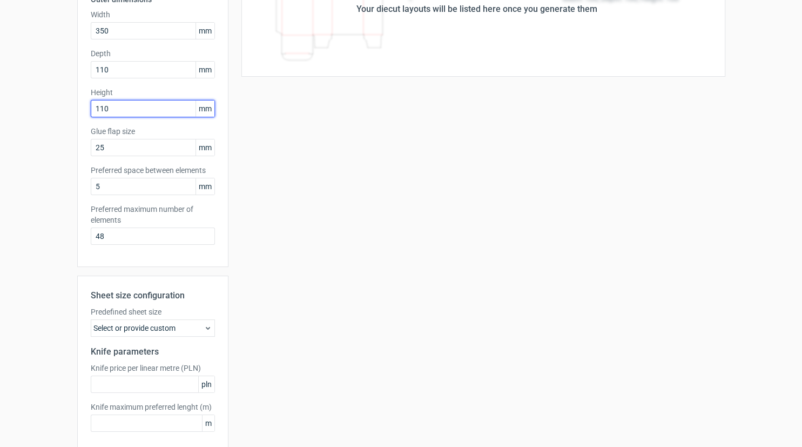
scroll to position [173, 0]
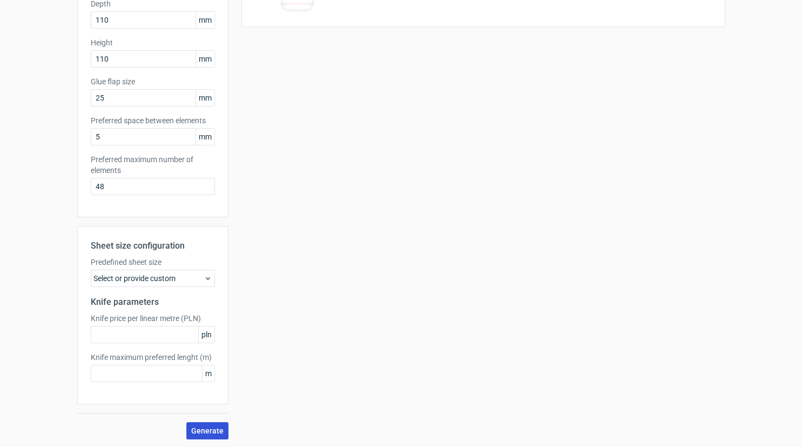
click at [212, 434] on span "Generate" at bounding box center [207, 431] width 32 height 8
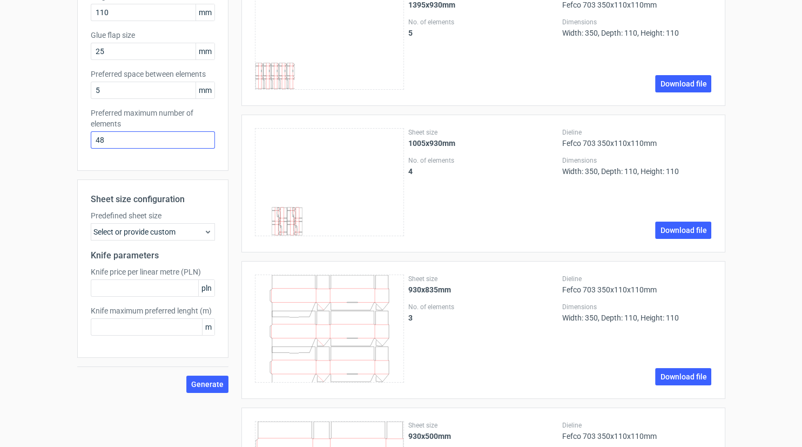
scroll to position [272, 0]
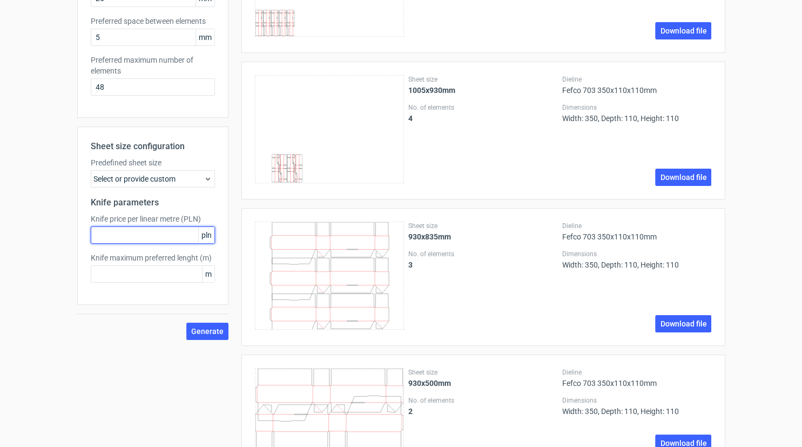
click at [146, 234] on input "text" at bounding box center [153, 234] width 124 height 17
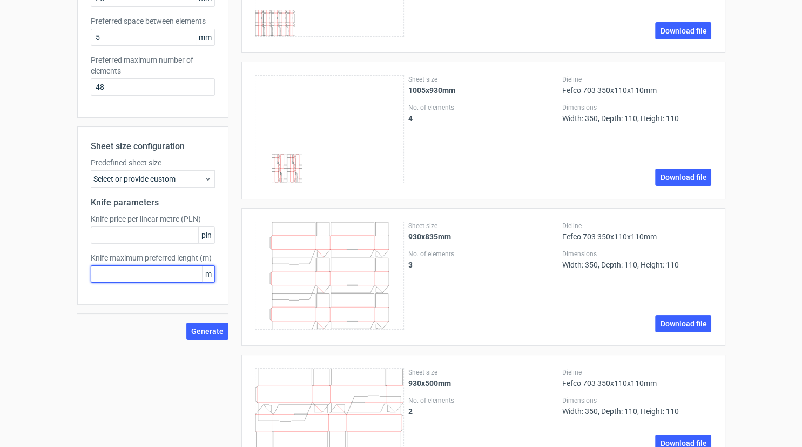
click at [142, 266] on input "text" at bounding box center [153, 273] width 124 height 17
click at [156, 224] on div "Knife price per linear metre (PLN) pln" at bounding box center [153, 228] width 124 height 30
click at [203, 331] on span "Generate" at bounding box center [207, 331] width 32 height 8
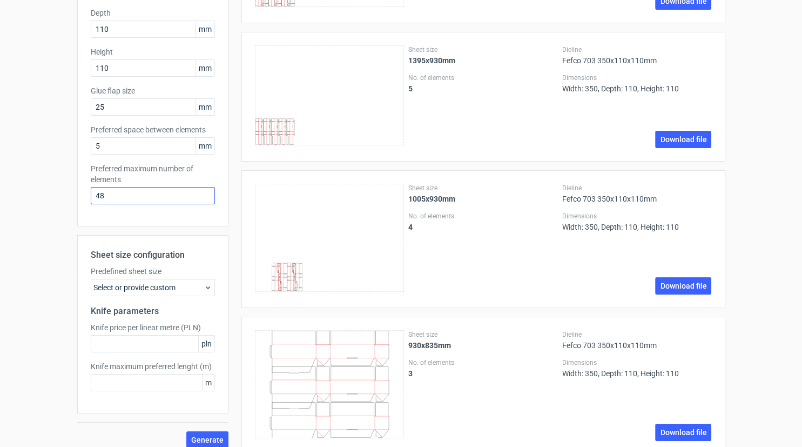
scroll to position [143, 0]
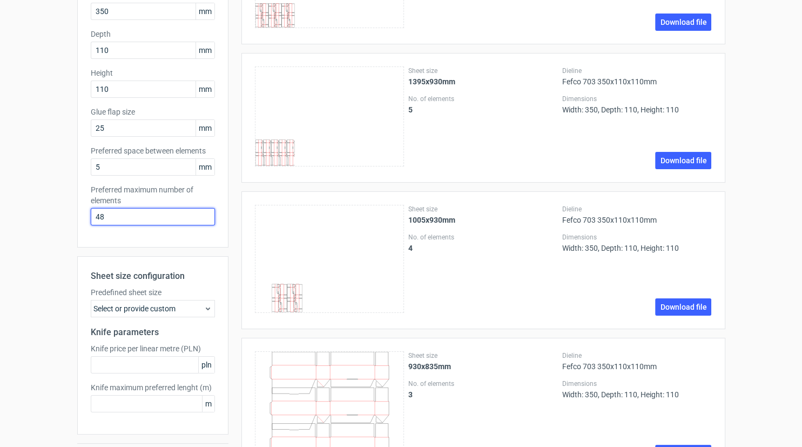
drag, startPoint x: 154, startPoint y: 219, endPoint x: 41, endPoint y: 209, distance: 114.0
click at [91, 209] on input "48" at bounding box center [153, 216] width 124 height 17
type input "1"
click at [163, 252] on div "Product template Fefco 703 Outer dimensions Width 350 mm Depth 110 mm Height 11…" at bounding box center [152, 317] width 151 height 790
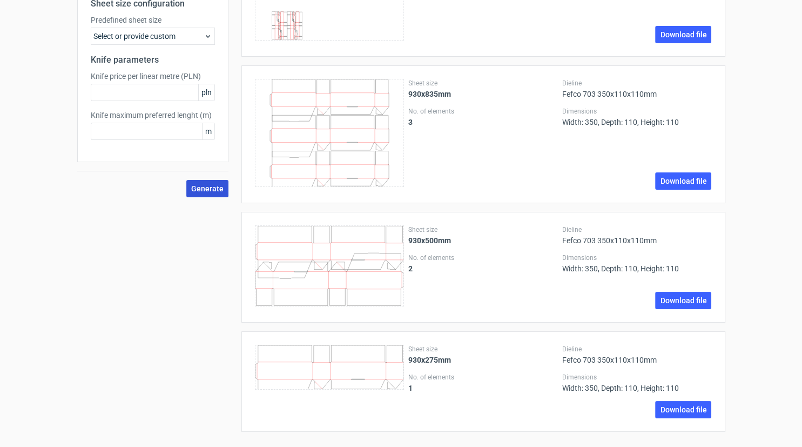
click at [207, 194] on button "Generate" at bounding box center [207, 188] width 42 height 17
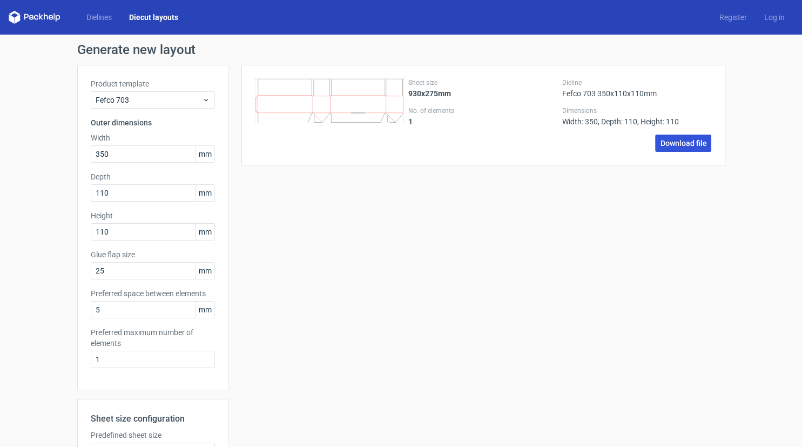
click at [685, 149] on link "Download file" at bounding box center [683, 143] width 56 height 17
